Goal: Use online tool/utility: Use online tool/utility

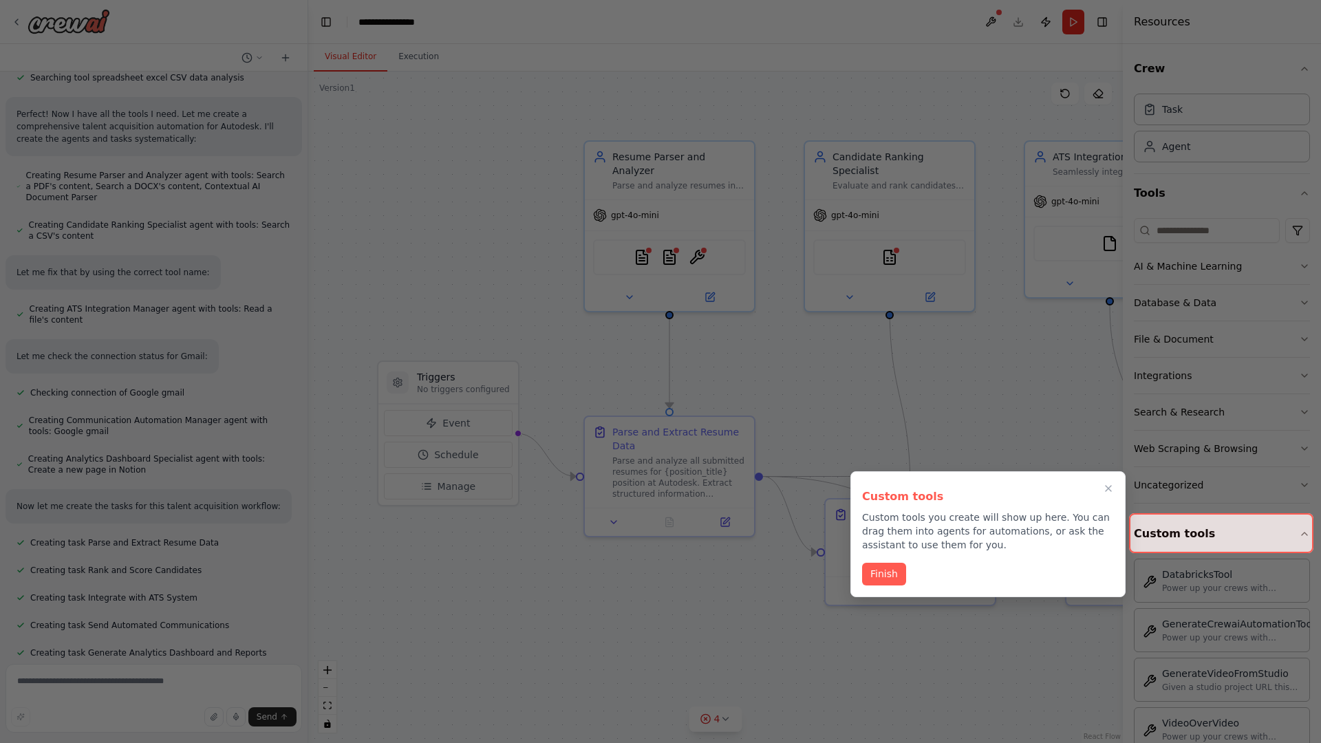
scroll to position [514, 0]
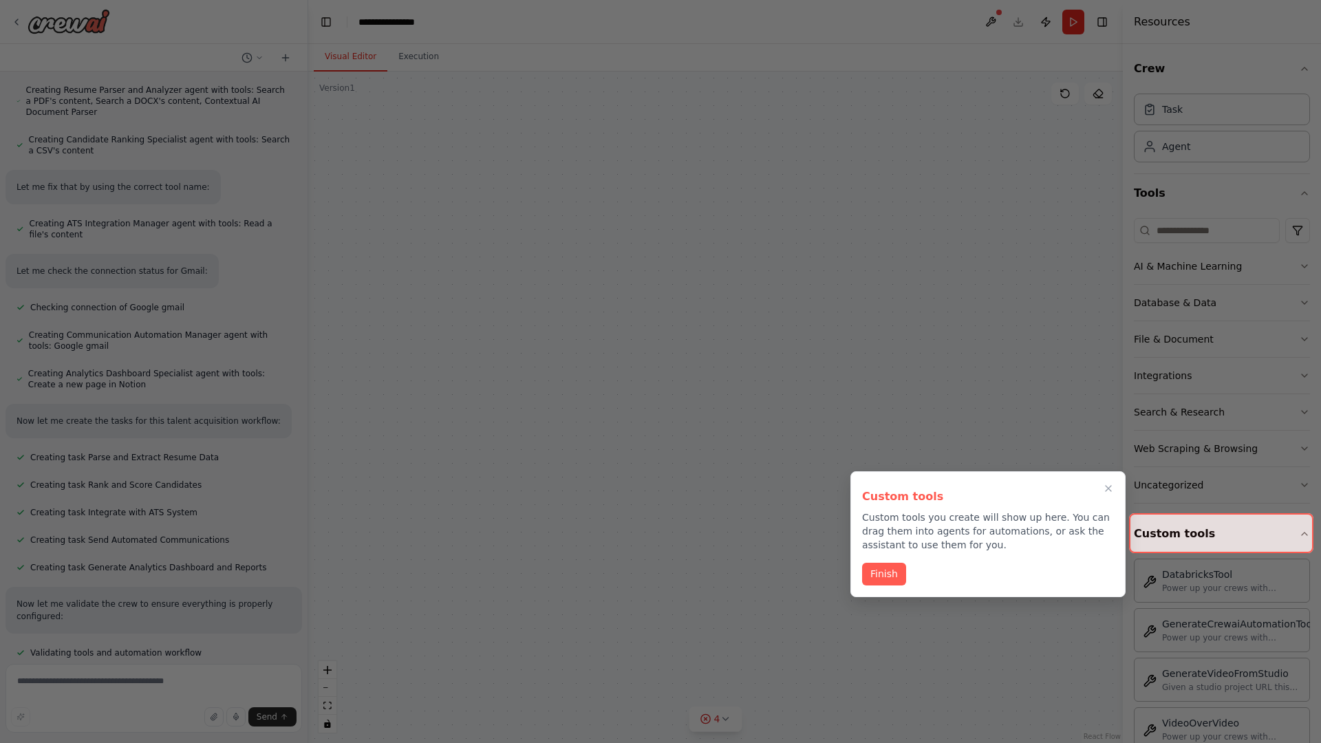
scroll to position [645, 0]
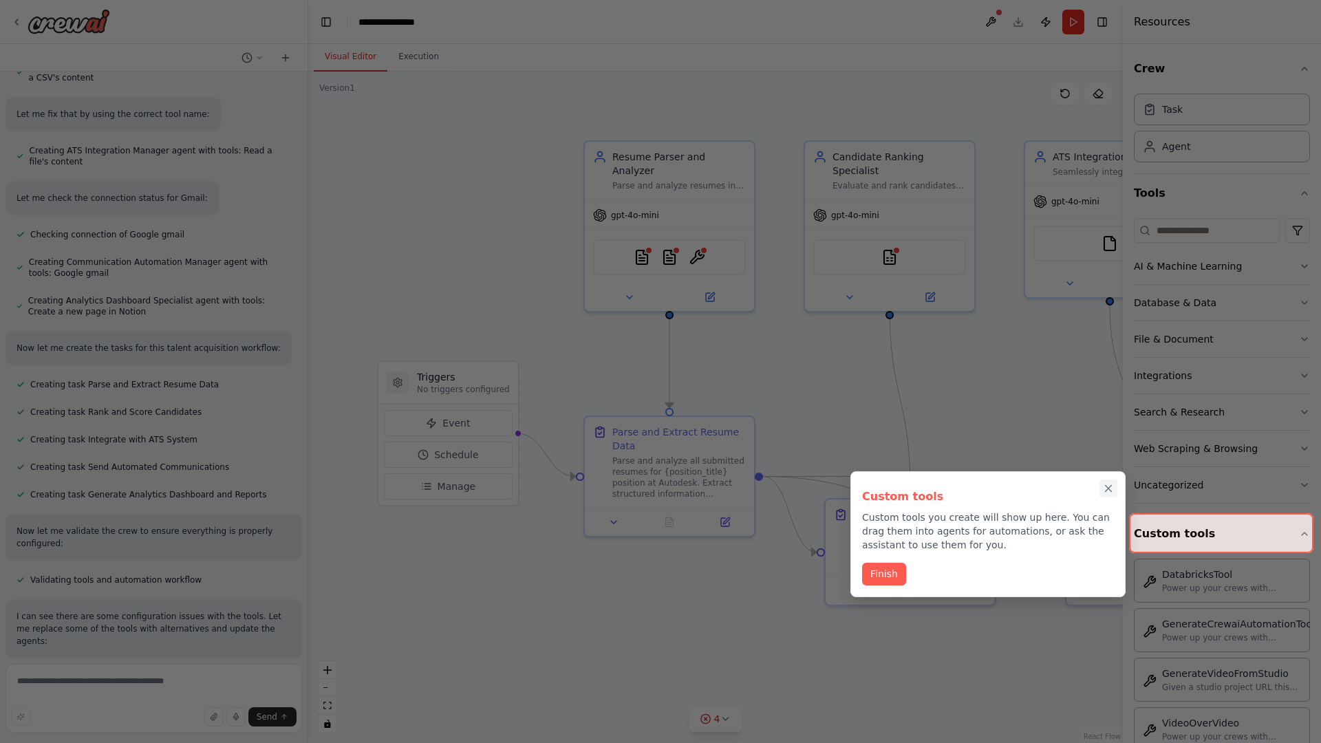
click at [1108, 488] on icon "Close walkthrough" at bounding box center [1109, 489] width 6 height 6
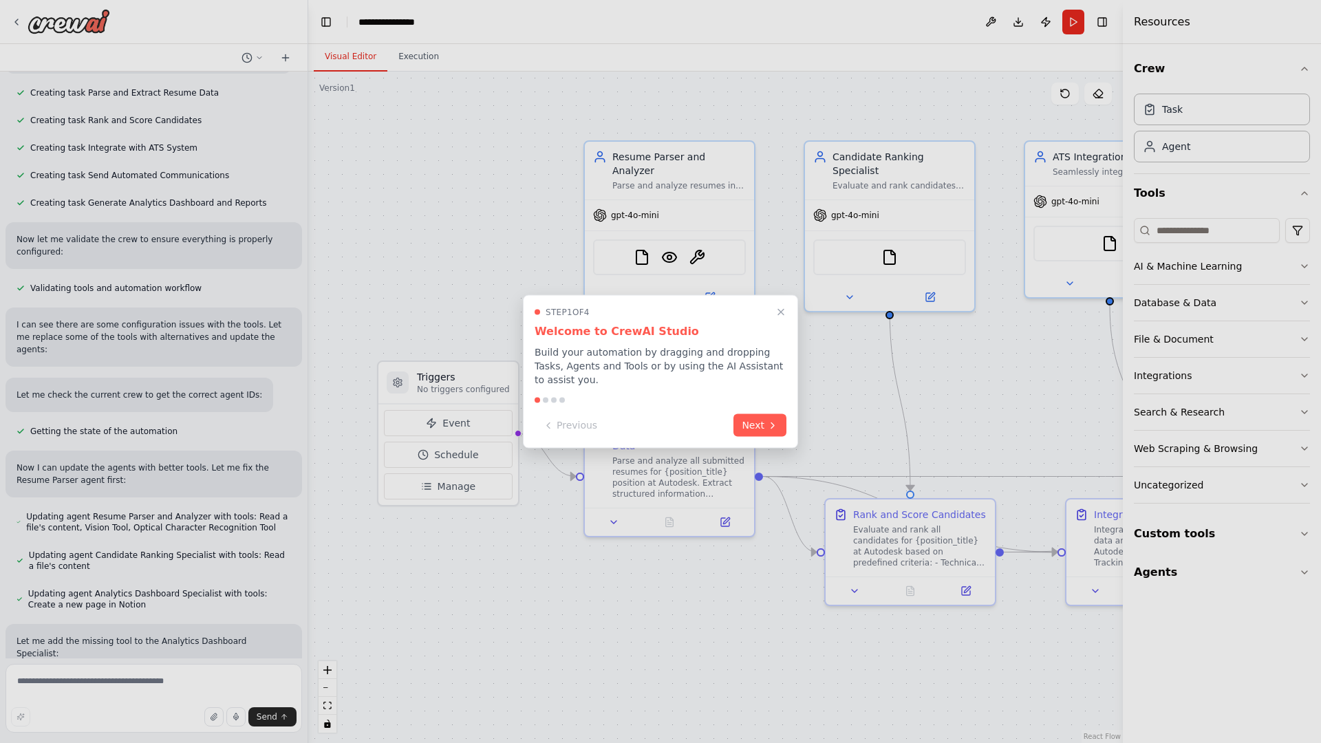
scroll to position [969, 0]
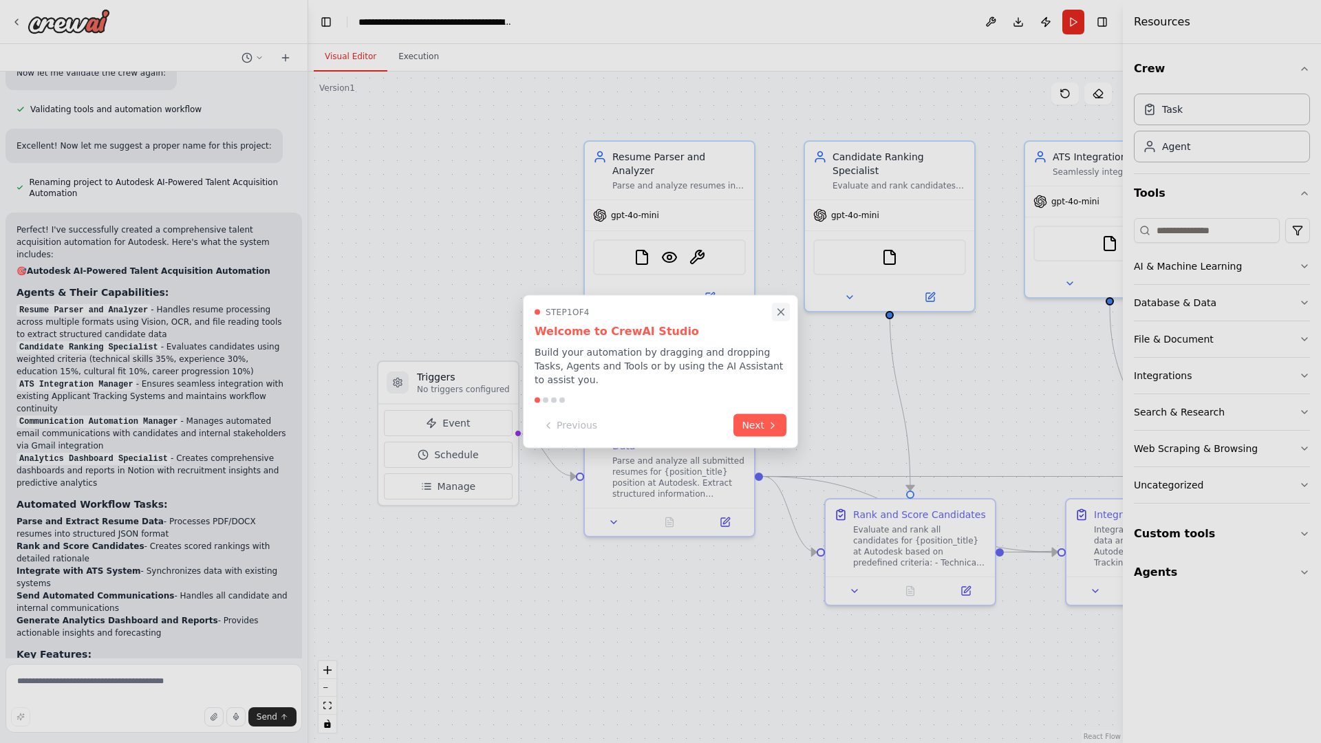
click at [781, 315] on icon "Close walkthrough" at bounding box center [781, 312] width 6 height 6
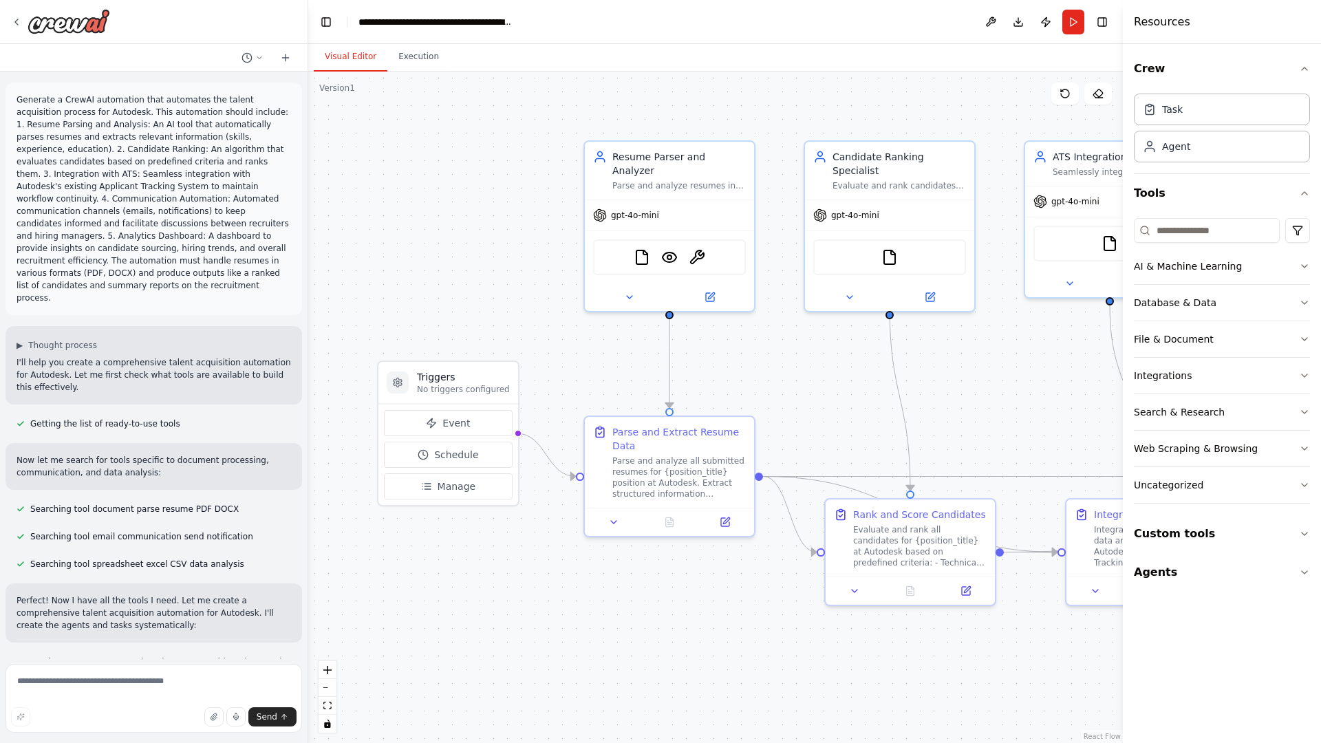
click at [19, 96] on p "Generate a CrewAI automation that automates the talent acquisition process for …" at bounding box center [154, 199] width 274 height 211
click at [405, 151] on div ".deletable-edge-delete-btn { width: 20px; height: 20px; border: 0px solid #ffff…" at bounding box center [715, 407] width 815 height 671
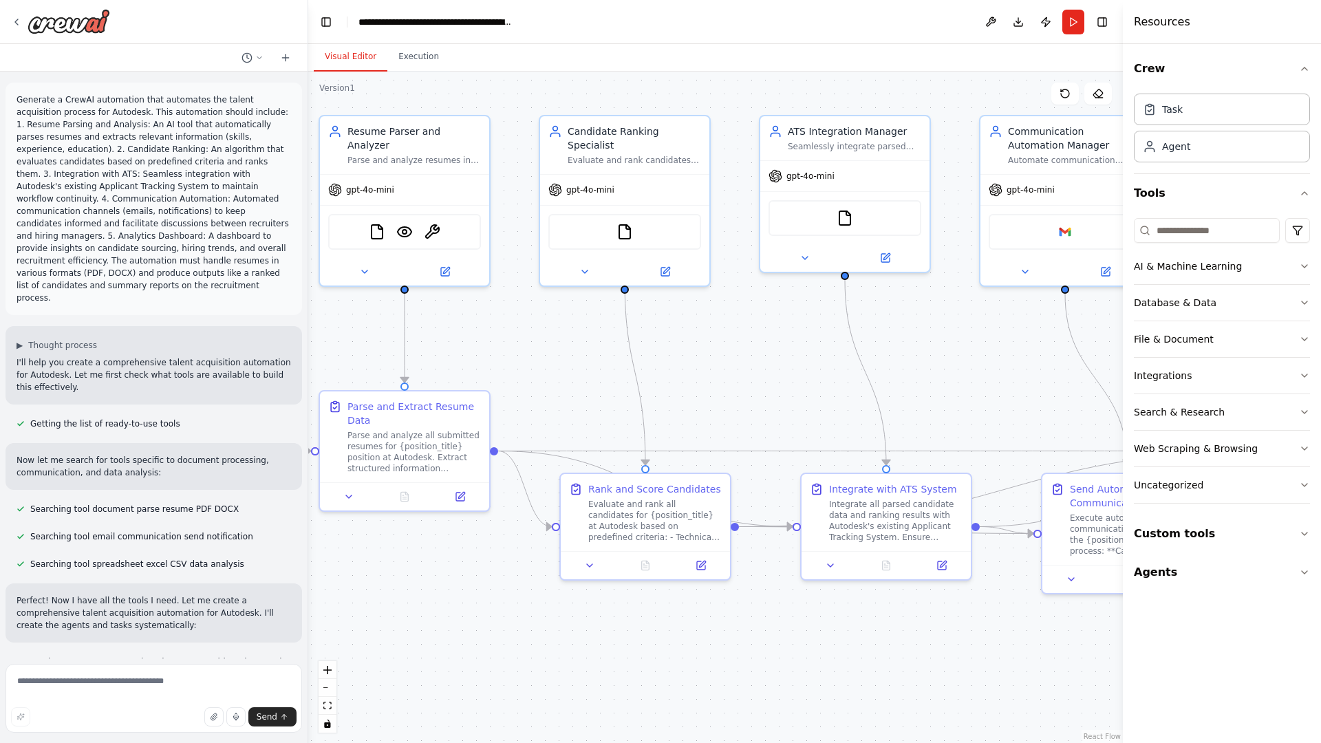
drag, startPoint x: 352, startPoint y: 387, endPoint x: 63, endPoint y: 359, distance: 290.2
click at [63, 359] on div "Generate a CrewAI automation that automates the talent acquisition process for …" at bounding box center [660, 371] width 1321 height 743
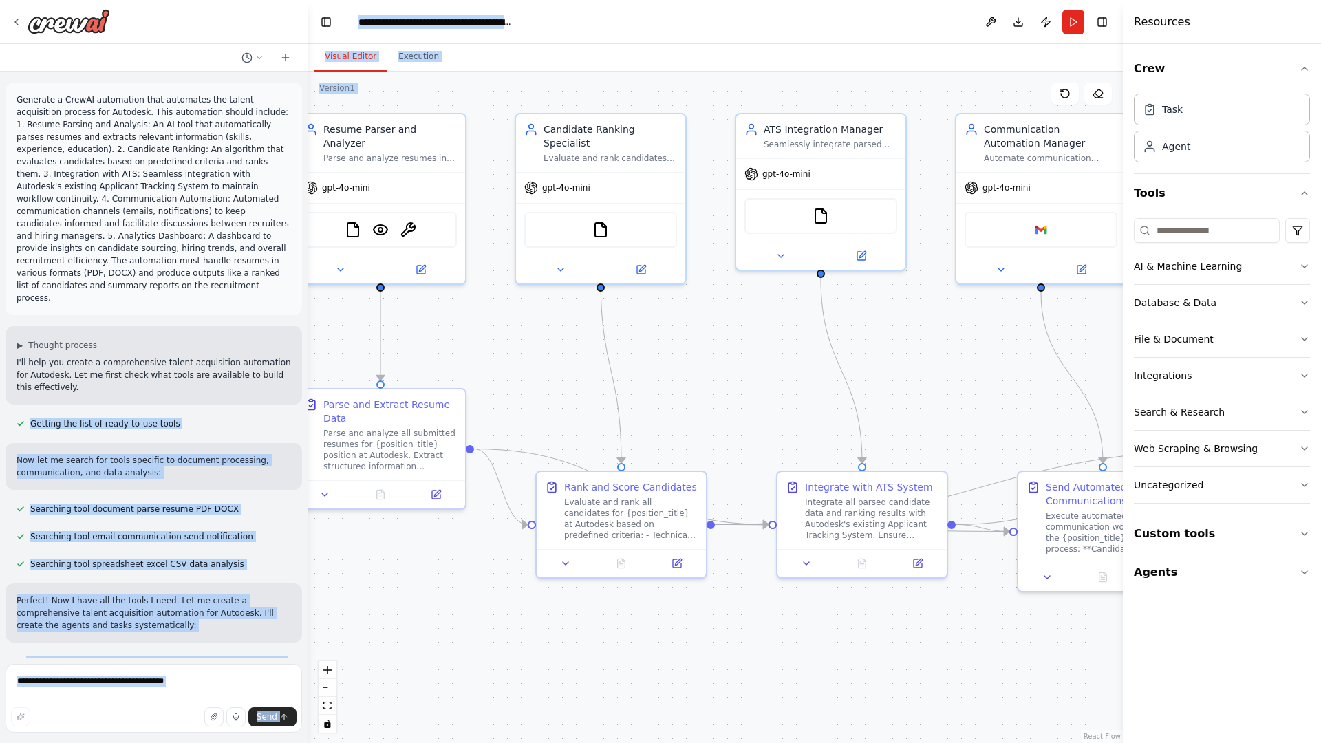
drag, startPoint x: 63, startPoint y: 359, endPoint x: 454, endPoint y: 366, distance: 391.5
click at [454, 366] on div "Generate a CrewAI automation that automates the talent acquisition process for …" at bounding box center [660, 371] width 1321 height 743
